Goal: Transaction & Acquisition: Purchase product/service

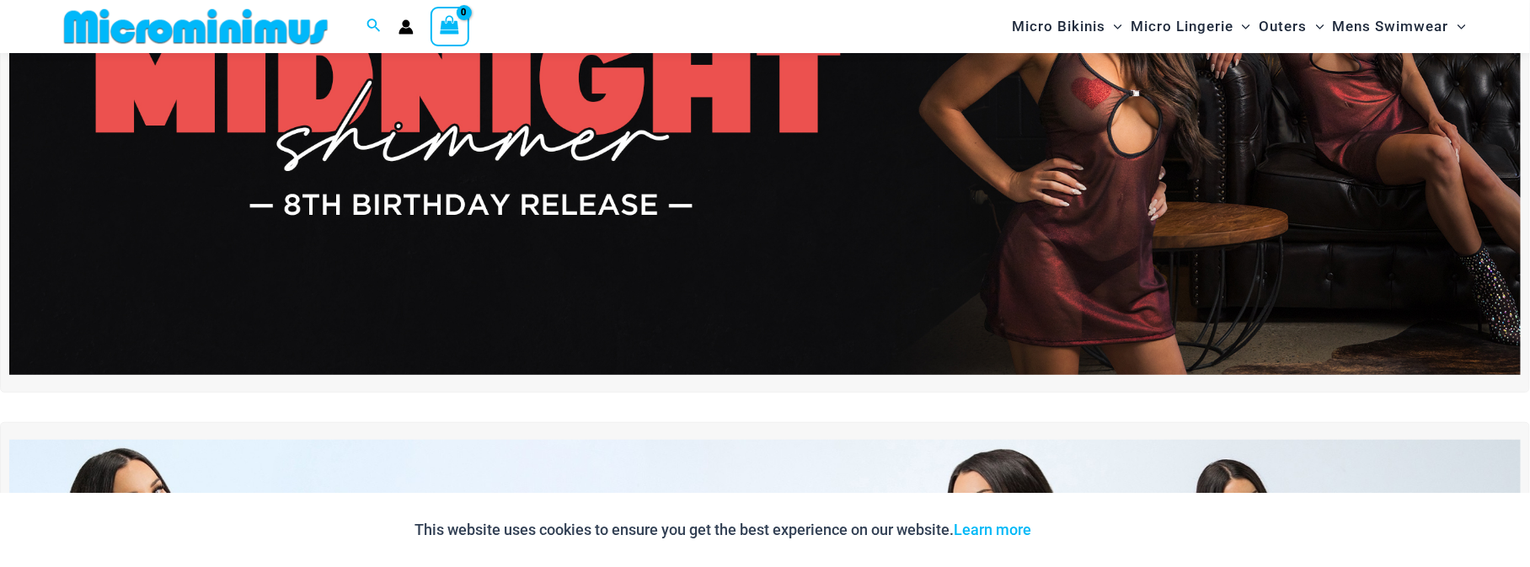
scroll to position [472, 0]
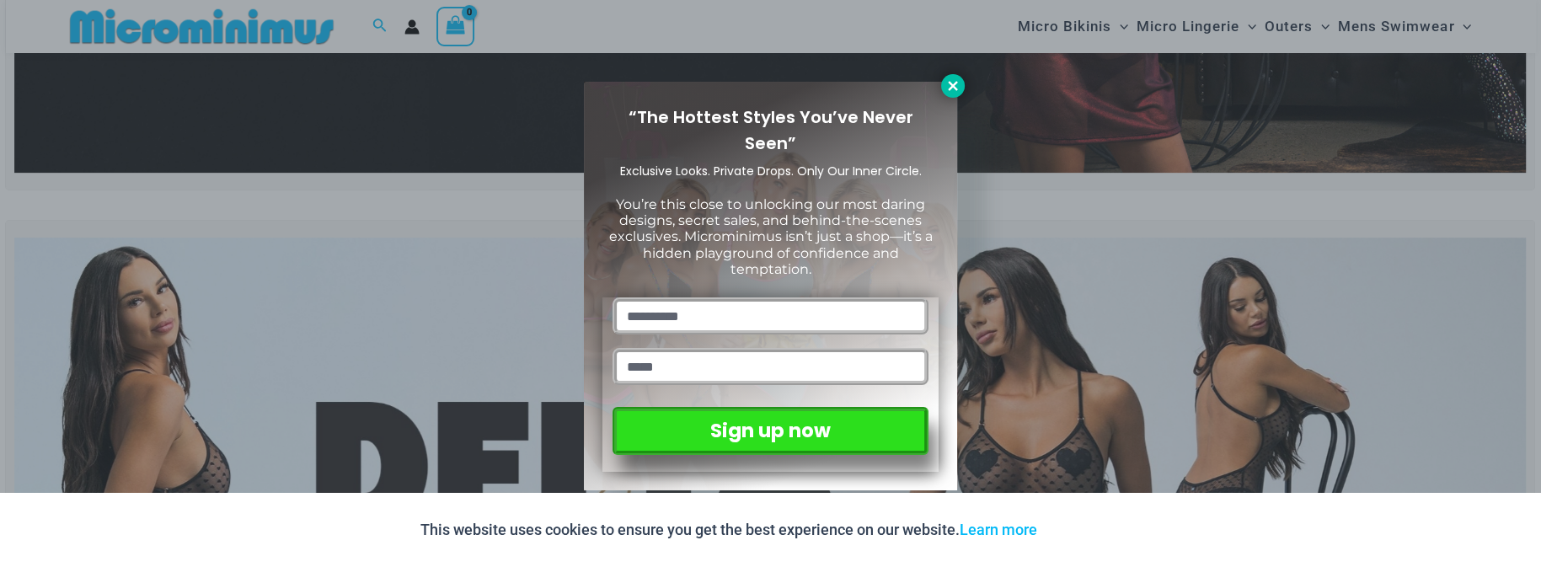
click at [956, 87] on icon at bounding box center [952, 85] width 15 height 15
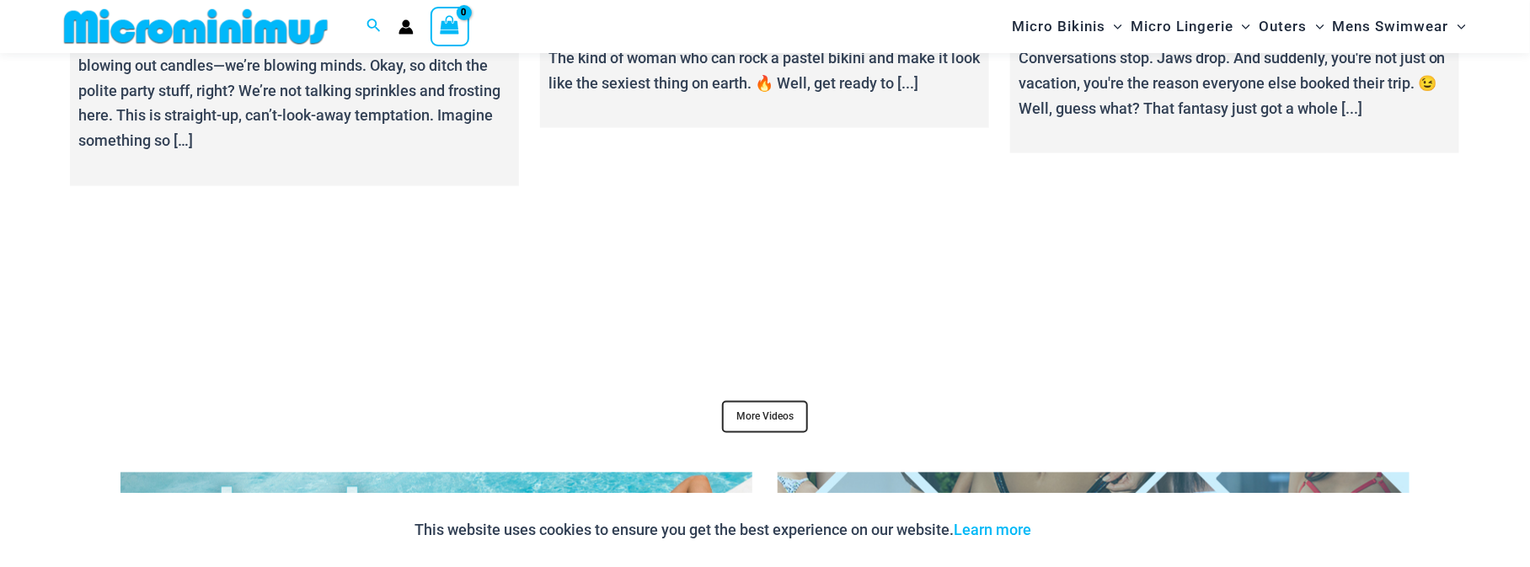
scroll to position [7078, 0]
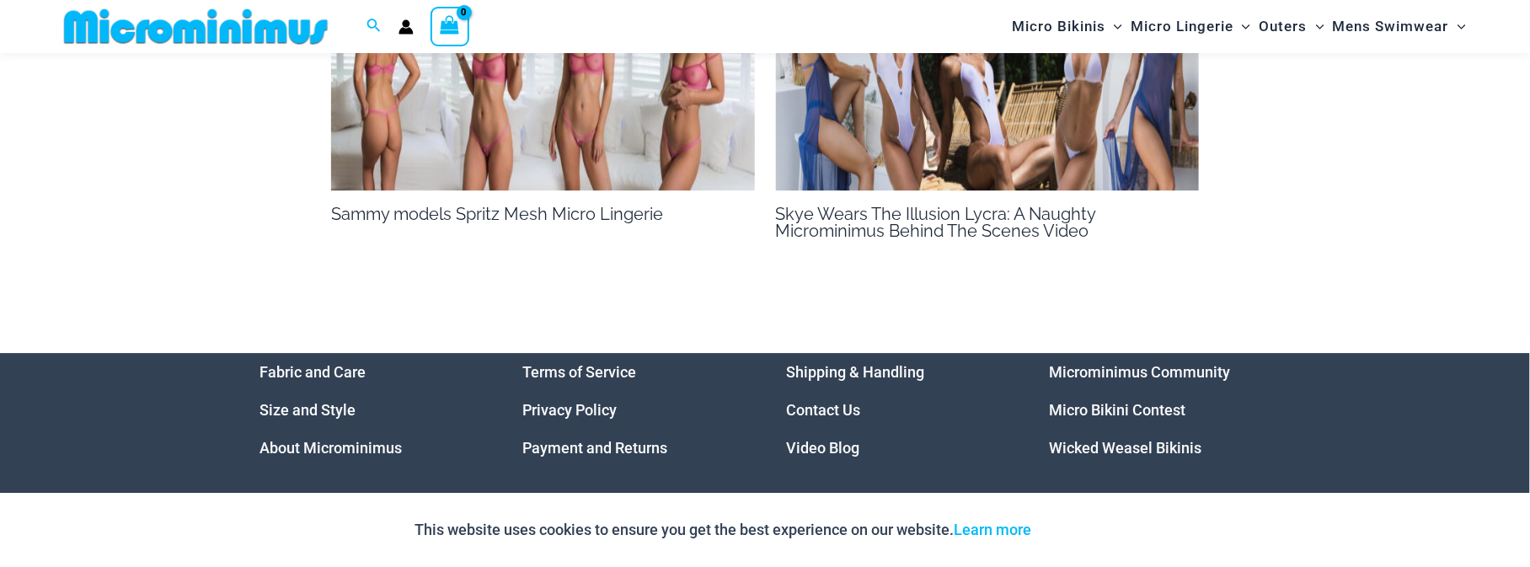
scroll to position [2275, 0]
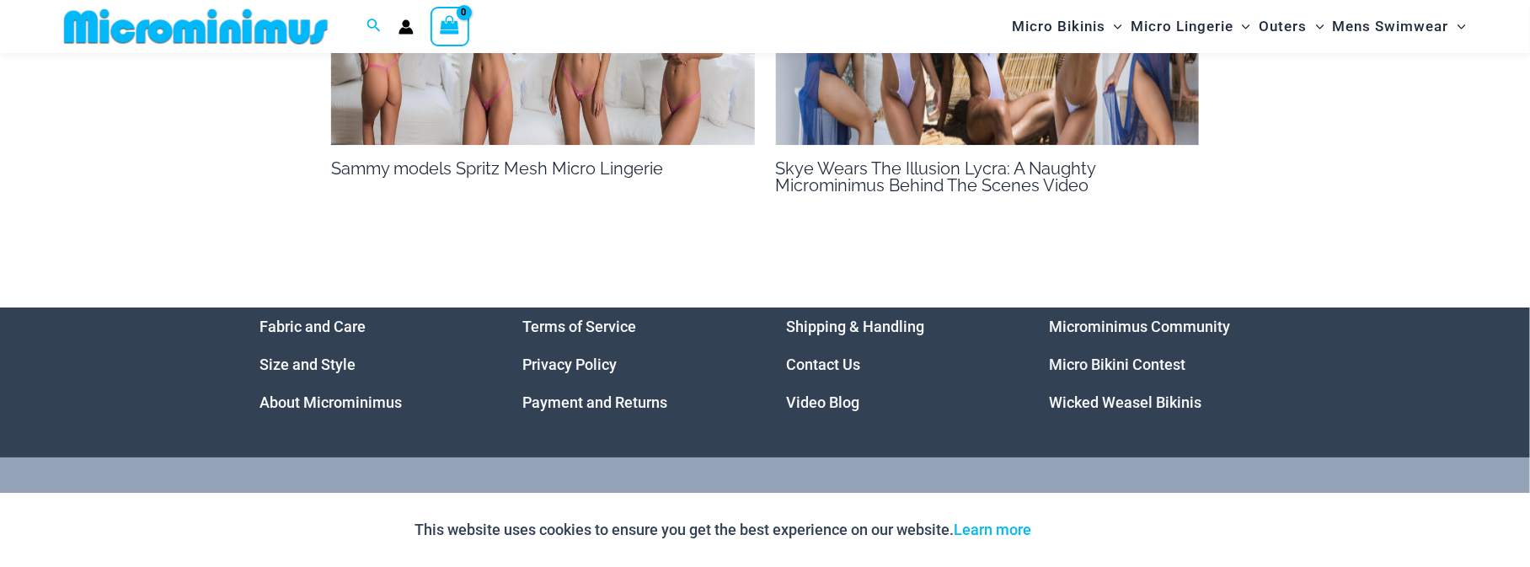
scroll to position [2456, 0]
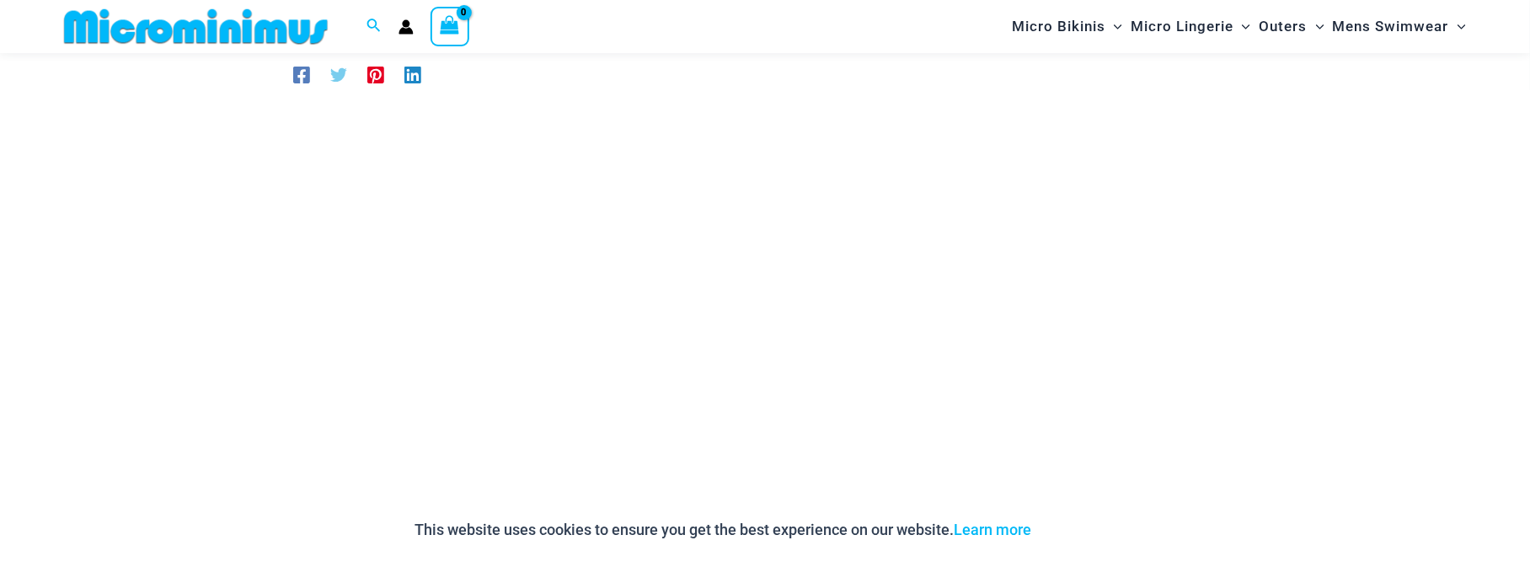
scroll to position [119, 0]
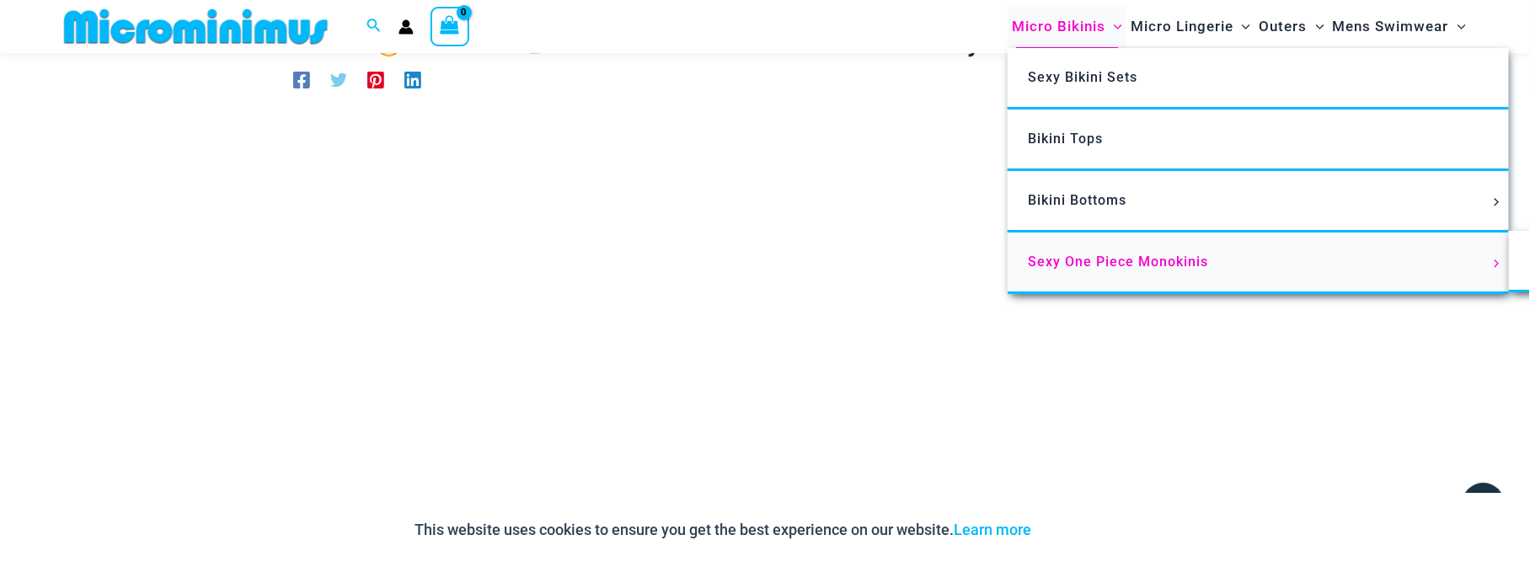
click at [1042, 270] on span "Sexy One Piece Monokinis" at bounding box center [1118, 262] width 180 height 16
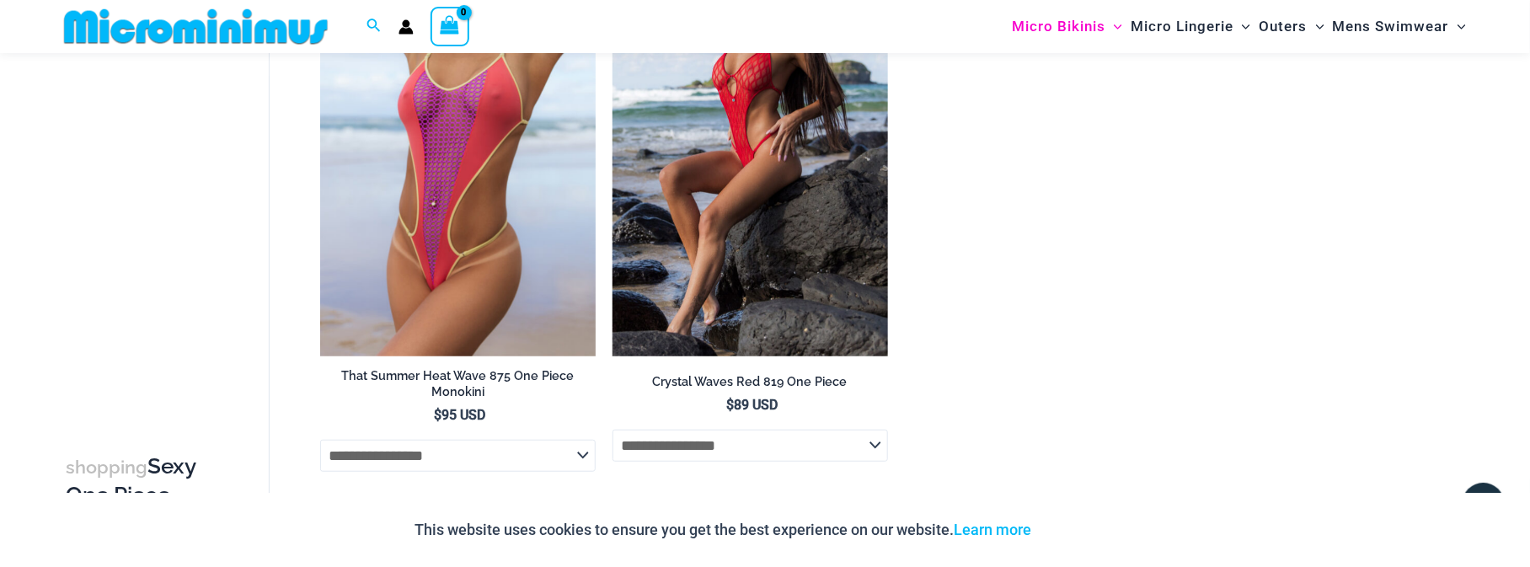
scroll to position [3222, 0]
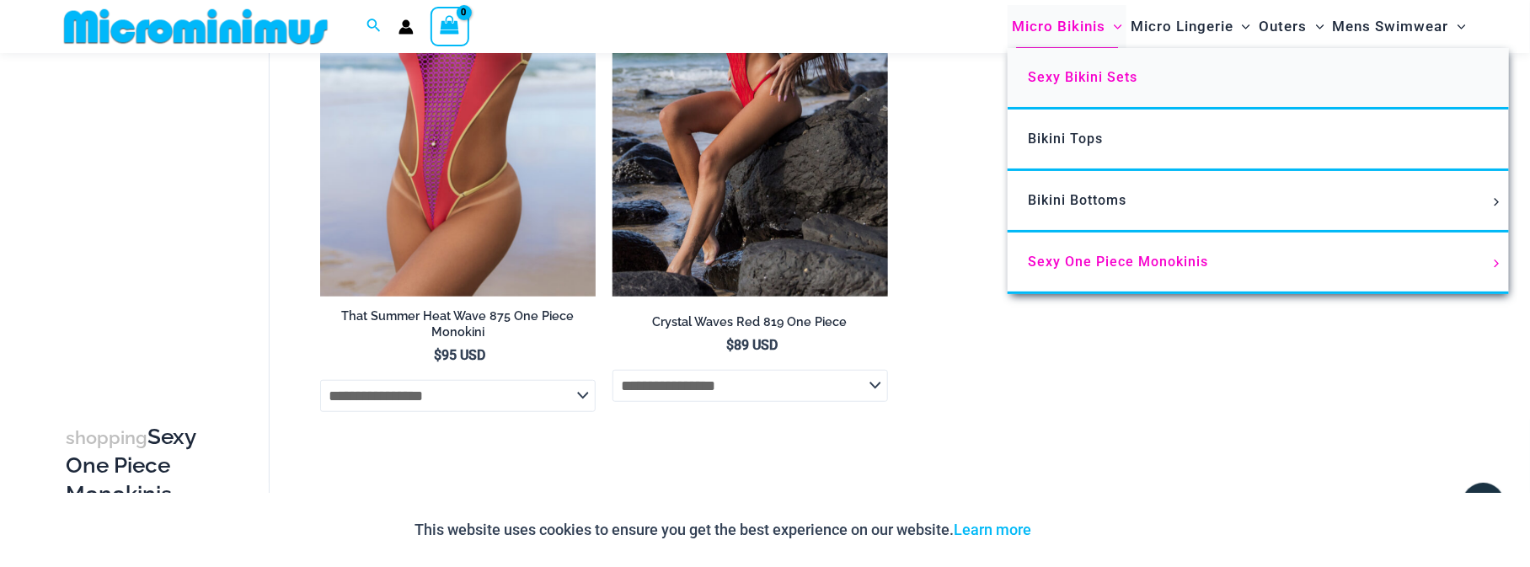
click at [1028, 85] on span "Sexy Bikini Sets" at bounding box center [1083, 77] width 110 height 16
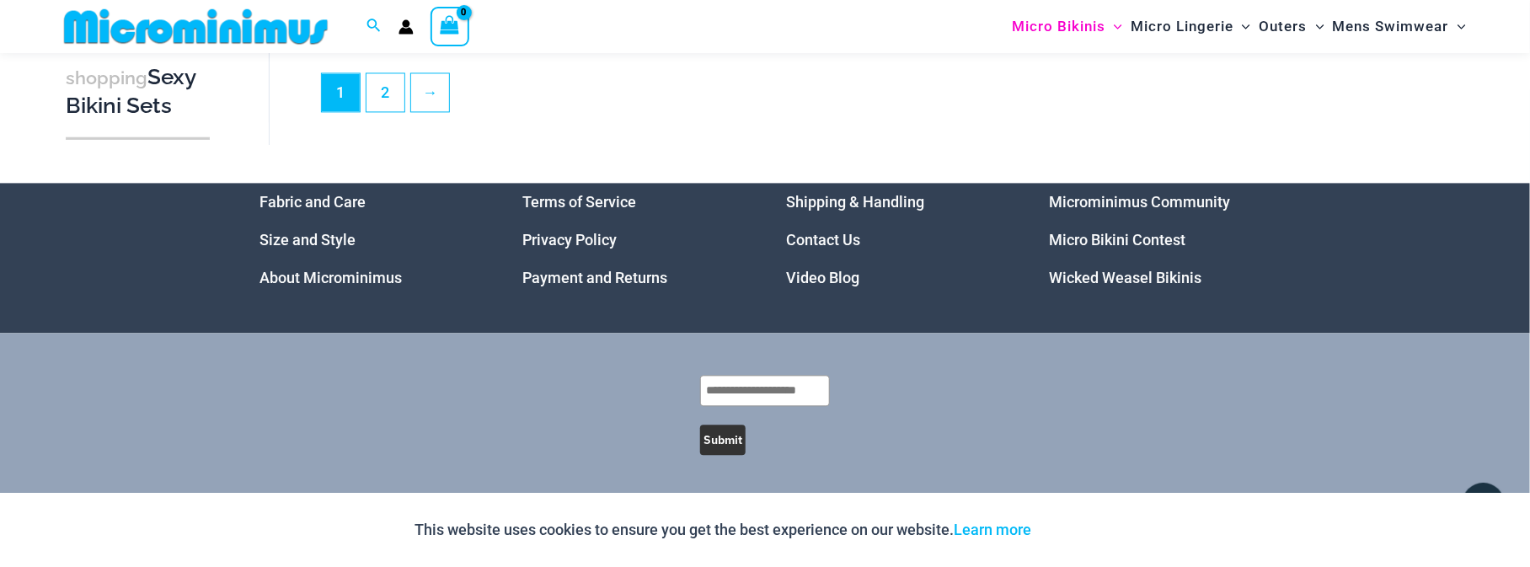
scroll to position [4703, 0]
click at [404, 111] on link "2" at bounding box center [386, 92] width 38 height 40
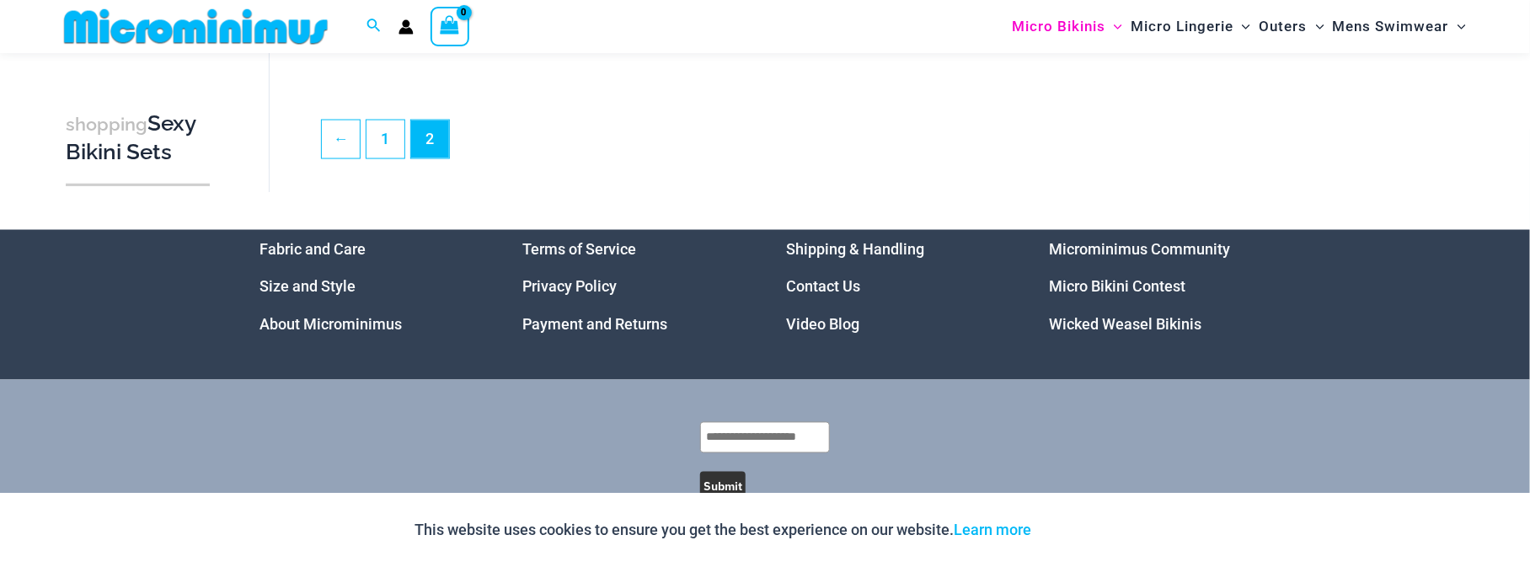
scroll to position [1213, 0]
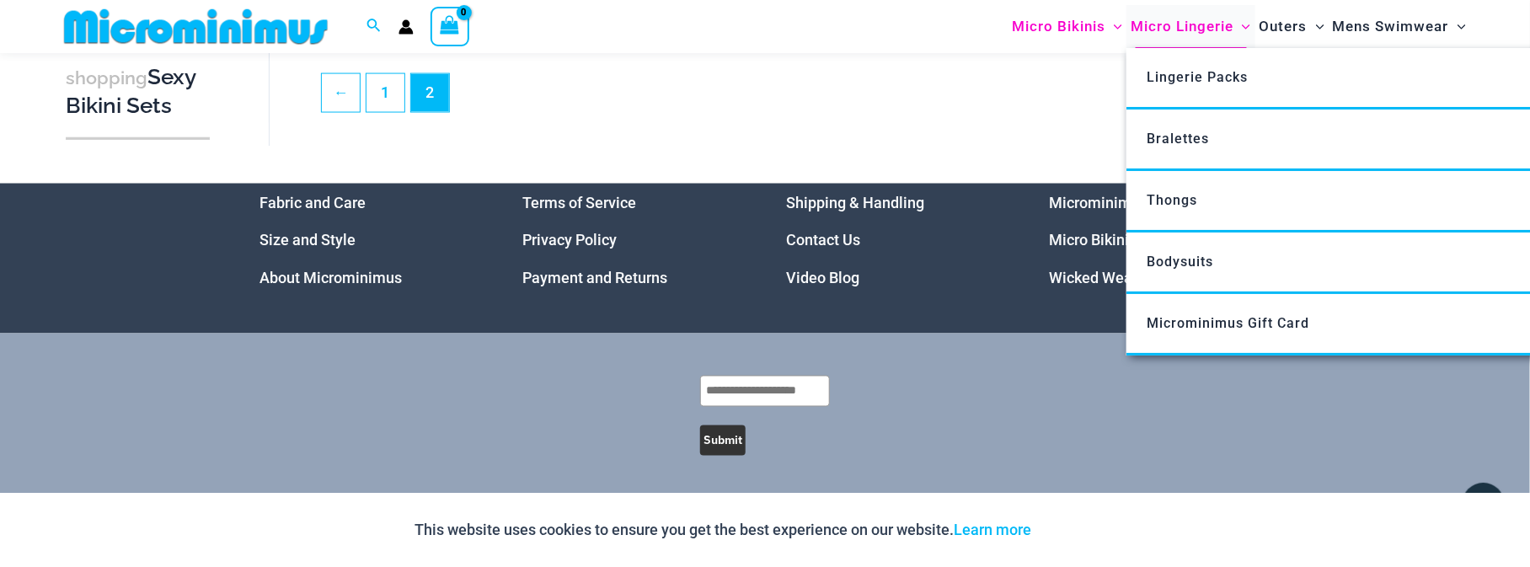
click at [1131, 24] on span "Micro Lingerie" at bounding box center [1182, 26] width 103 height 43
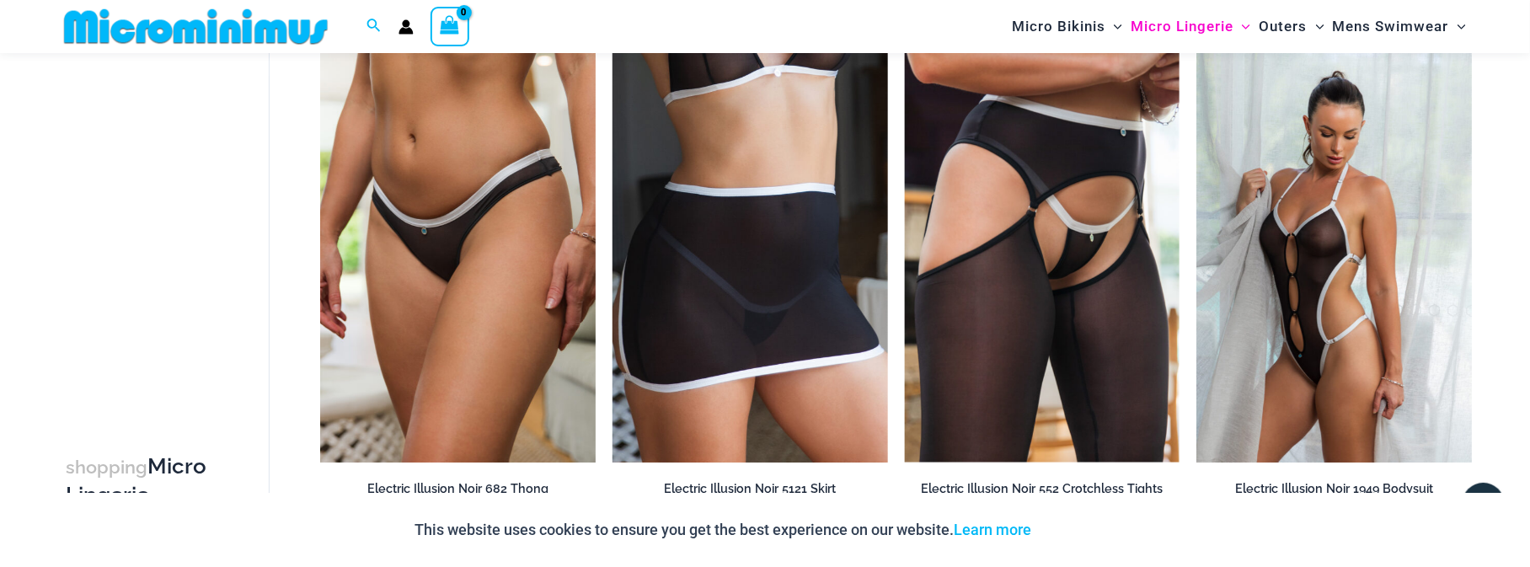
scroll to position [3757, 0]
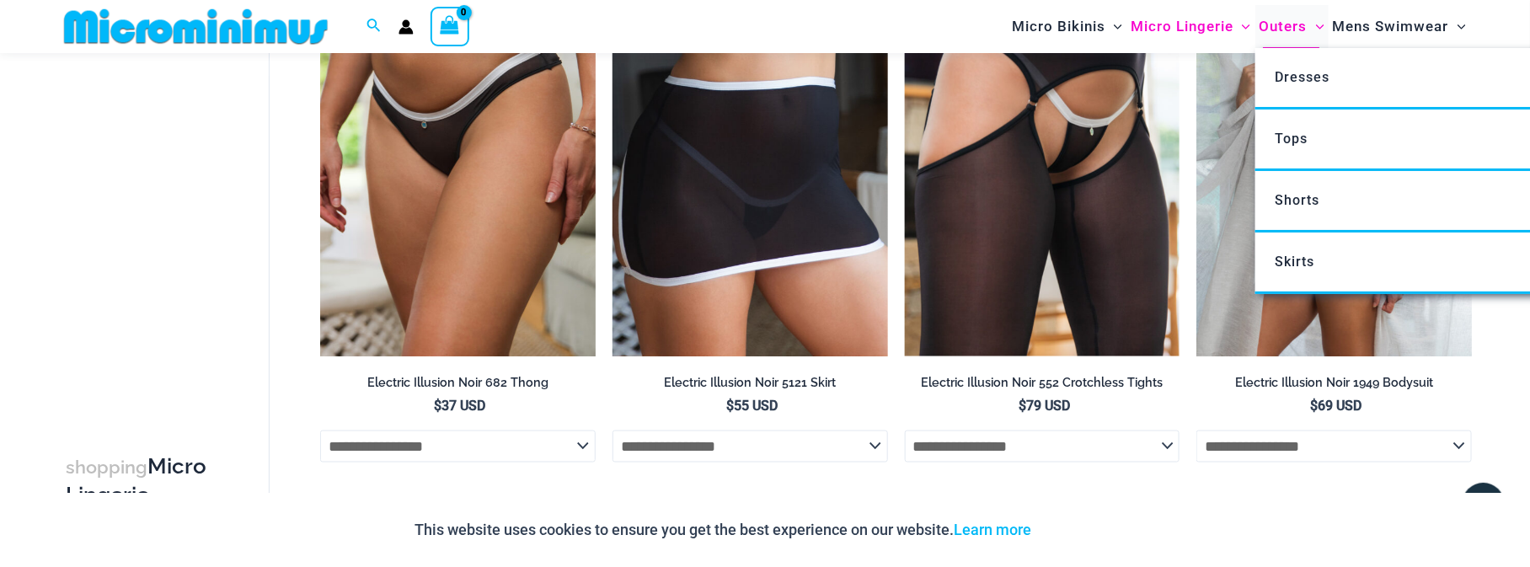
click at [1260, 32] on span "Outers" at bounding box center [1284, 26] width 48 height 43
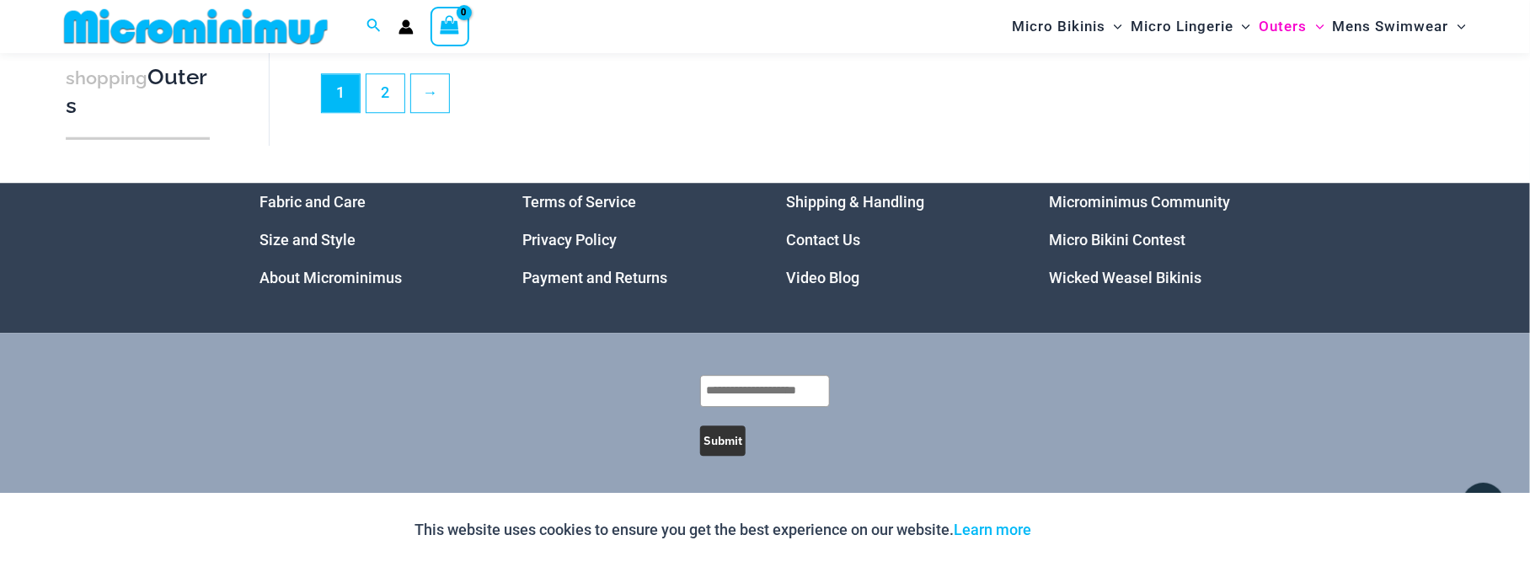
scroll to position [5038, 0]
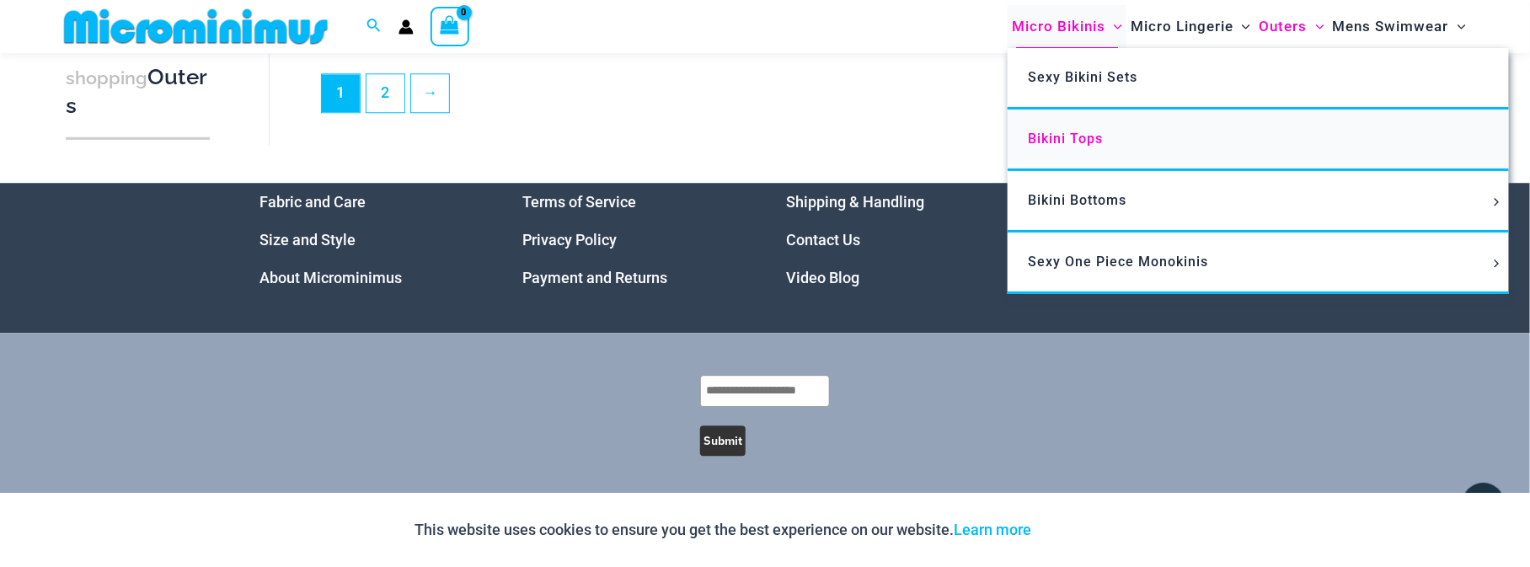
click at [1028, 147] on span "Bikini Tops" at bounding box center [1065, 139] width 75 height 16
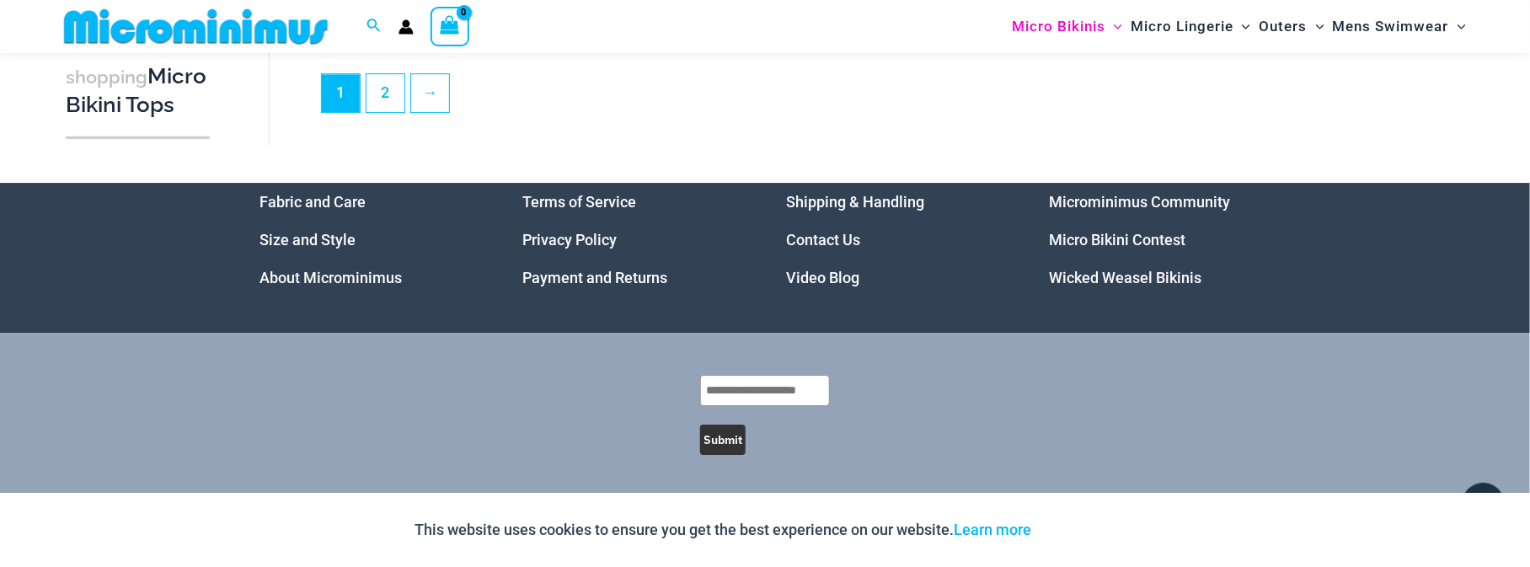
scroll to position [5826, 0]
click at [395, 74] on link "2" at bounding box center [386, 92] width 38 height 40
